Goal: Information Seeking & Learning: Understand process/instructions

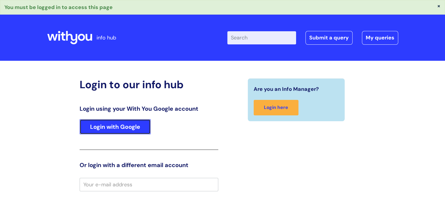
click at [110, 125] on link "Login with Google" at bounding box center [115, 126] width 71 height 15
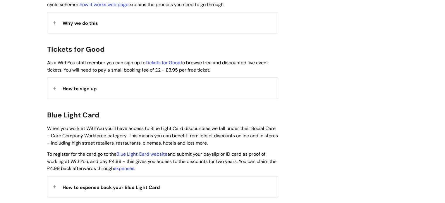
scroll to position [556, 0]
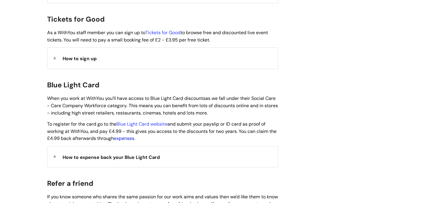
click at [132, 136] on link "expenses" at bounding box center [124, 139] width 20 height 6
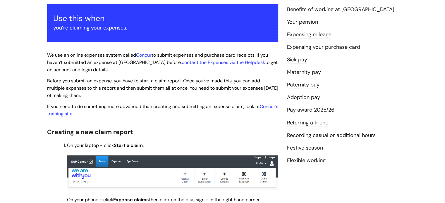
scroll to position [117, 0]
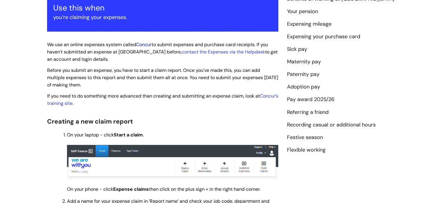
click at [144, 44] on link "Concur" at bounding box center [144, 45] width 16 height 6
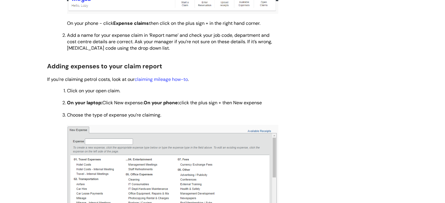
scroll to position [263, 0]
